Goal: Task Accomplishment & Management: Manage account settings

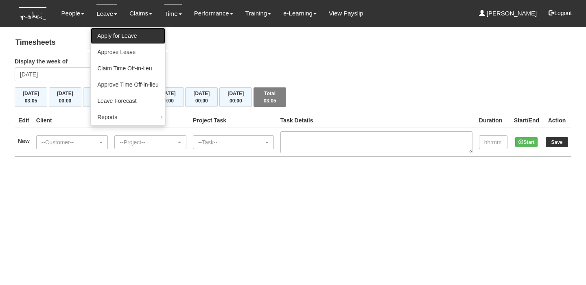
click at [145, 34] on link "Apply for Leave" at bounding box center [128, 36] width 75 height 16
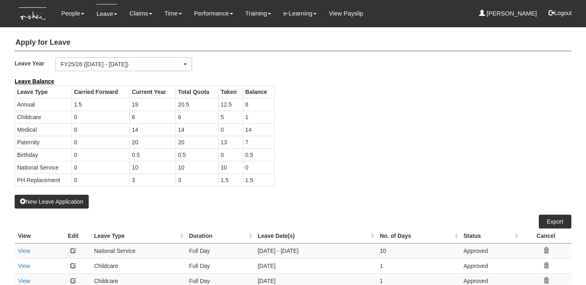
select select "50"
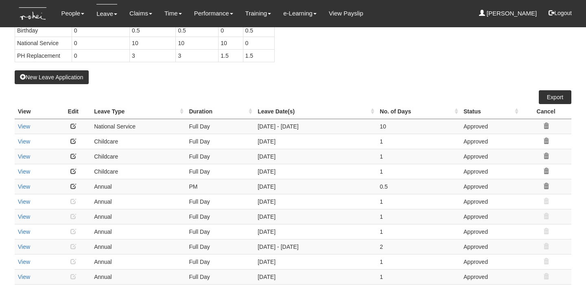
scroll to position [126, 0]
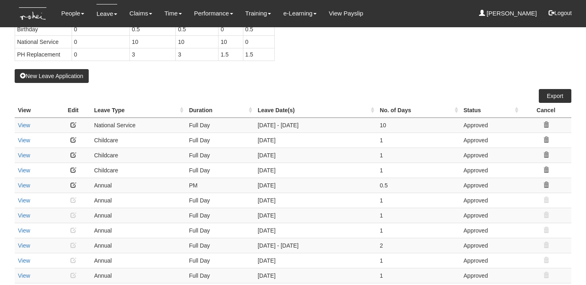
click at [546, 184] on icon at bounding box center [547, 185] width 6 height 6
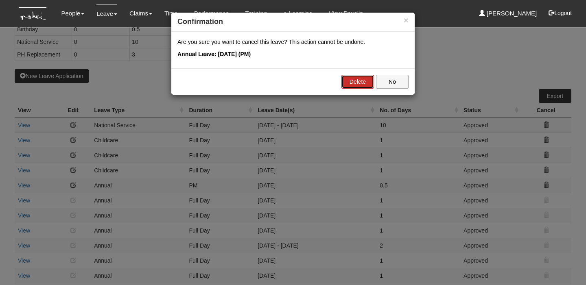
click at [363, 86] on link "Delete" at bounding box center [358, 82] width 33 height 14
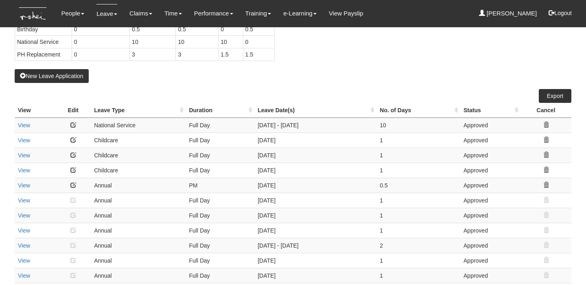
select select "50"
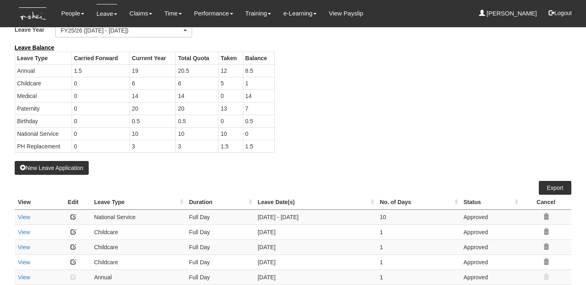
scroll to position [0, 0]
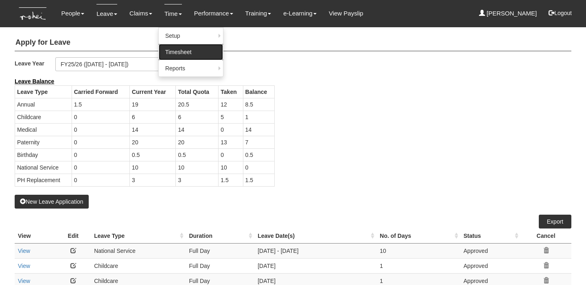
click at [195, 50] on link "Timesheet" at bounding box center [191, 52] width 64 height 16
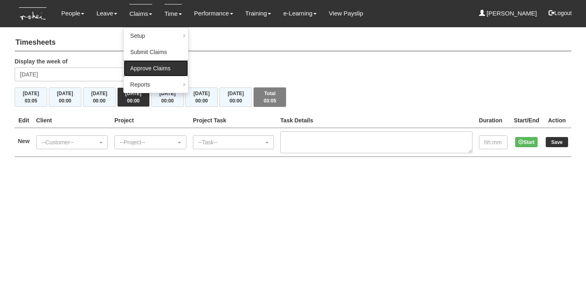
click at [135, 67] on link "Approve Claims" at bounding box center [156, 68] width 64 height 16
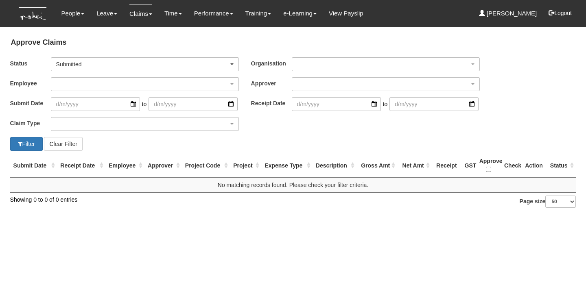
select select "50"
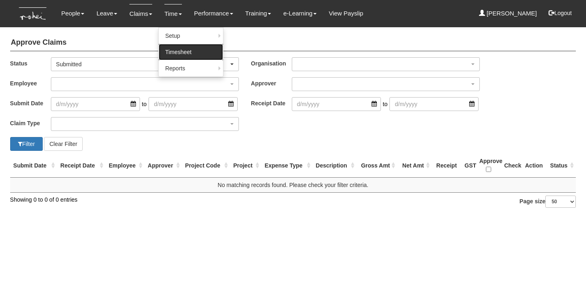
click at [175, 49] on link "Timesheet" at bounding box center [191, 52] width 64 height 16
